Goal: Transaction & Acquisition: Purchase product/service

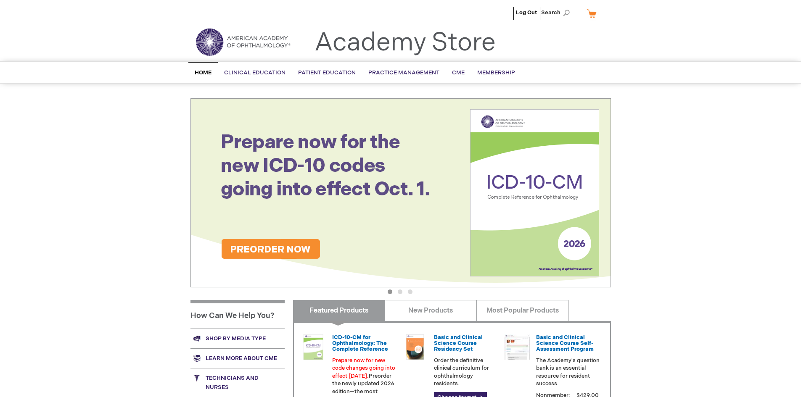
click at [547, 12] on span "Search" at bounding box center [557, 12] width 32 height 17
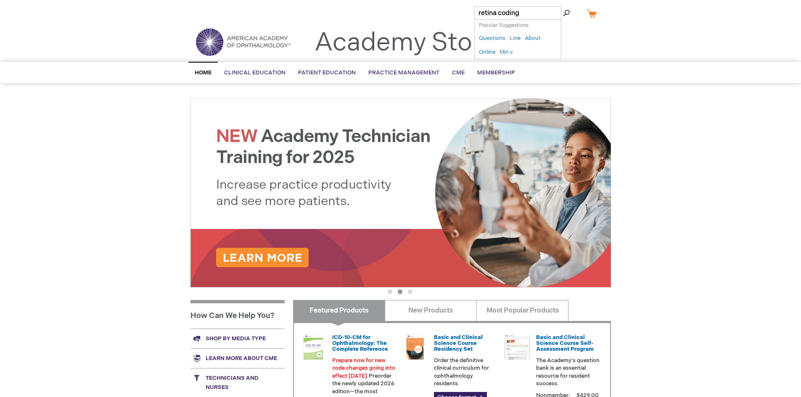
type input "retina coding"
click at [563, 6] on button "Search" at bounding box center [566, 12] width 7 height 13
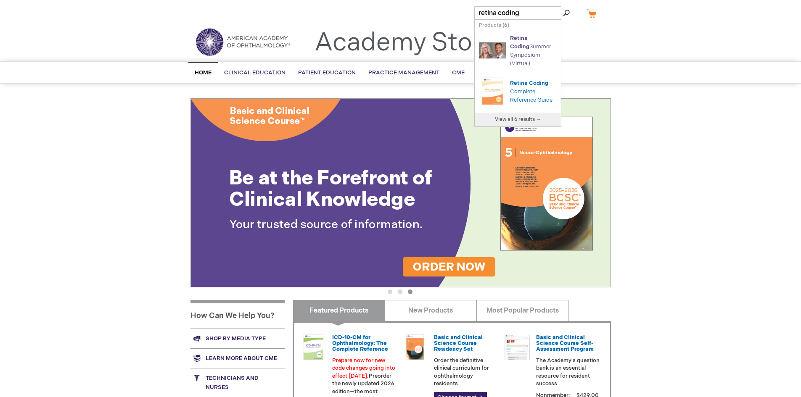
click at [523, 53] on link "Retina Coding Summer Symposium (Virtual)" at bounding box center [530, 51] width 41 height 32
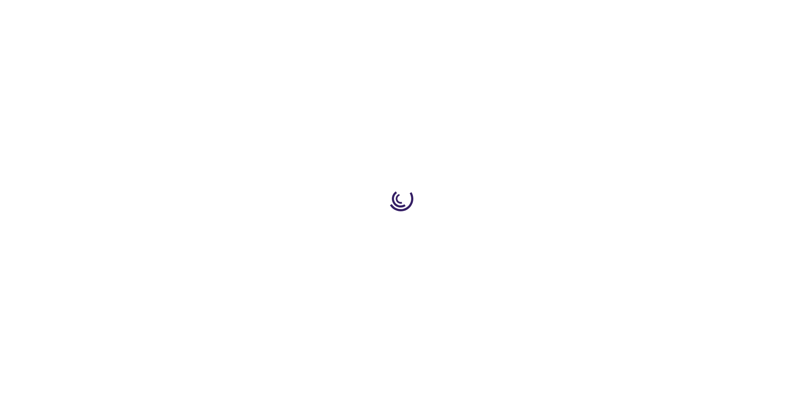
type input "0"
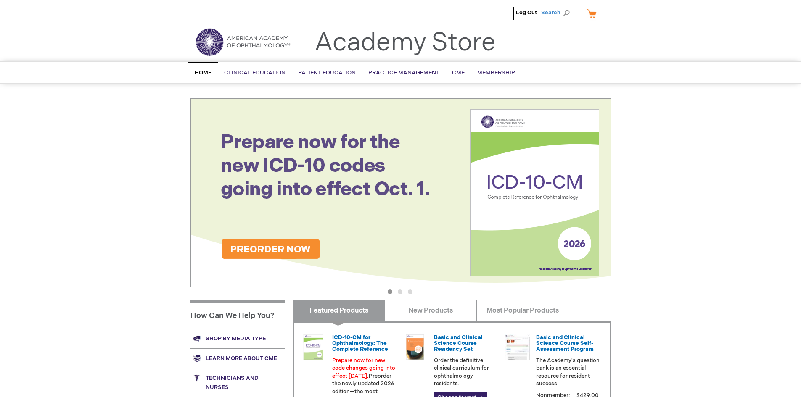
click at [556, 13] on span "Search" at bounding box center [557, 12] width 32 height 17
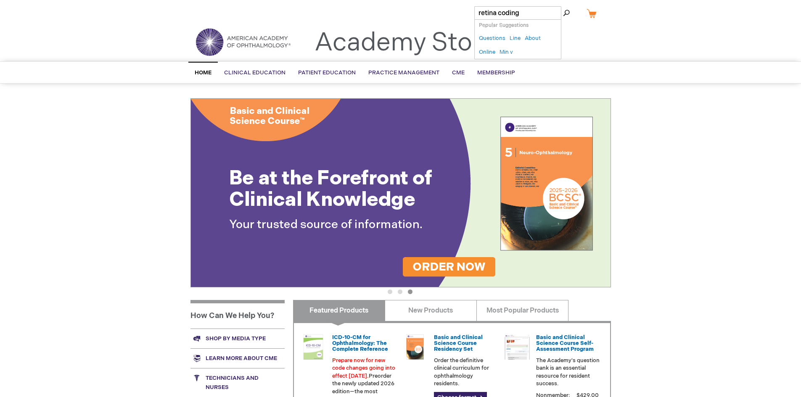
type input "retina coding"
click at [563, 6] on button "Search" at bounding box center [566, 12] width 7 height 13
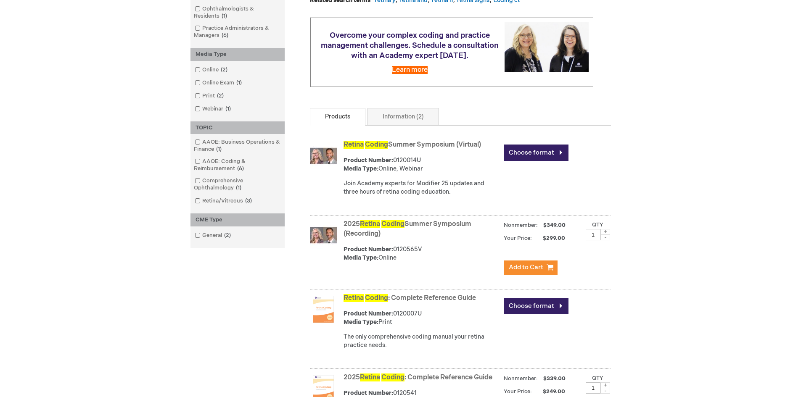
scroll to position [168, 0]
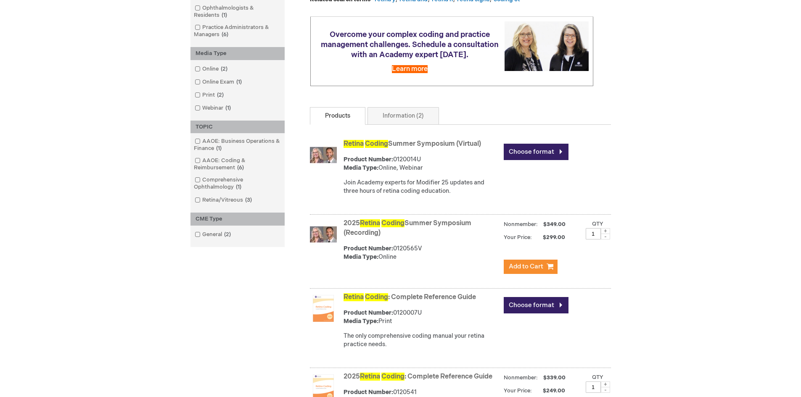
click at [446, 232] on link "2025 Retina Coding Summer Symposium (Recording)" at bounding box center [407, 228] width 128 height 18
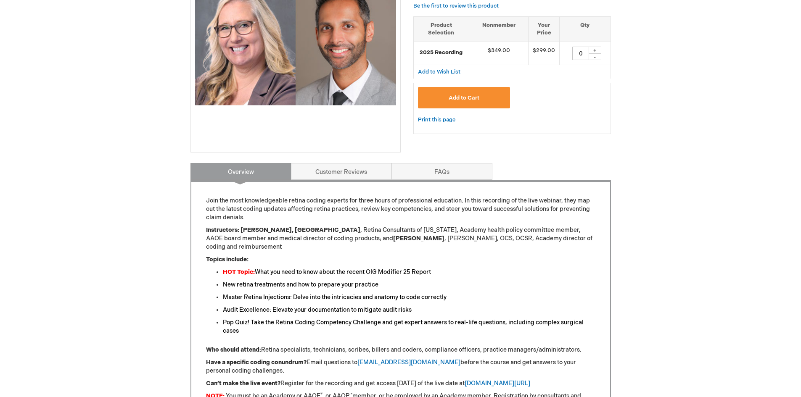
scroll to position [210, 0]
